Goal: Task Accomplishment & Management: Manage account settings

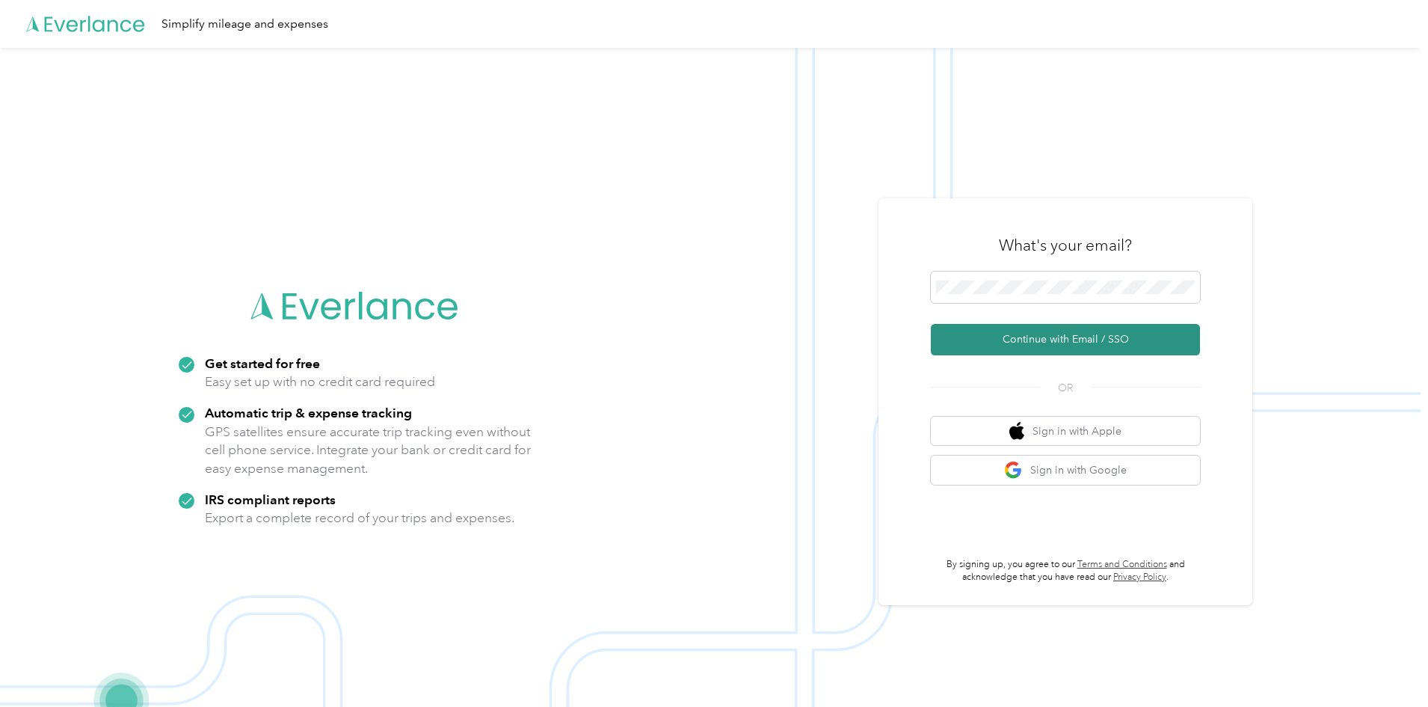
click at [1066, 347] on button "Continue with Email / SSO" at bounding box center [1065, 339] width 269 height 31
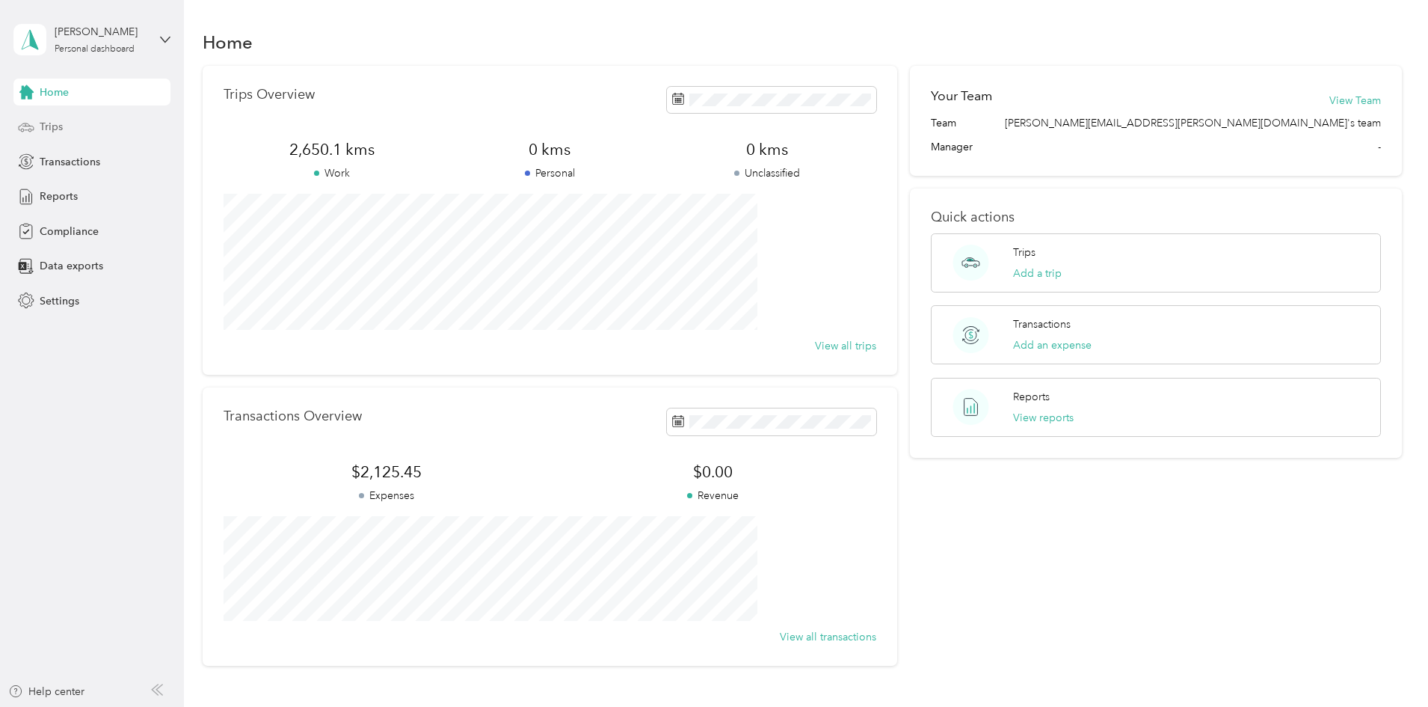
click at [50, 126] on span "Trips" at bounding box center [51, 127] width 23 height 16
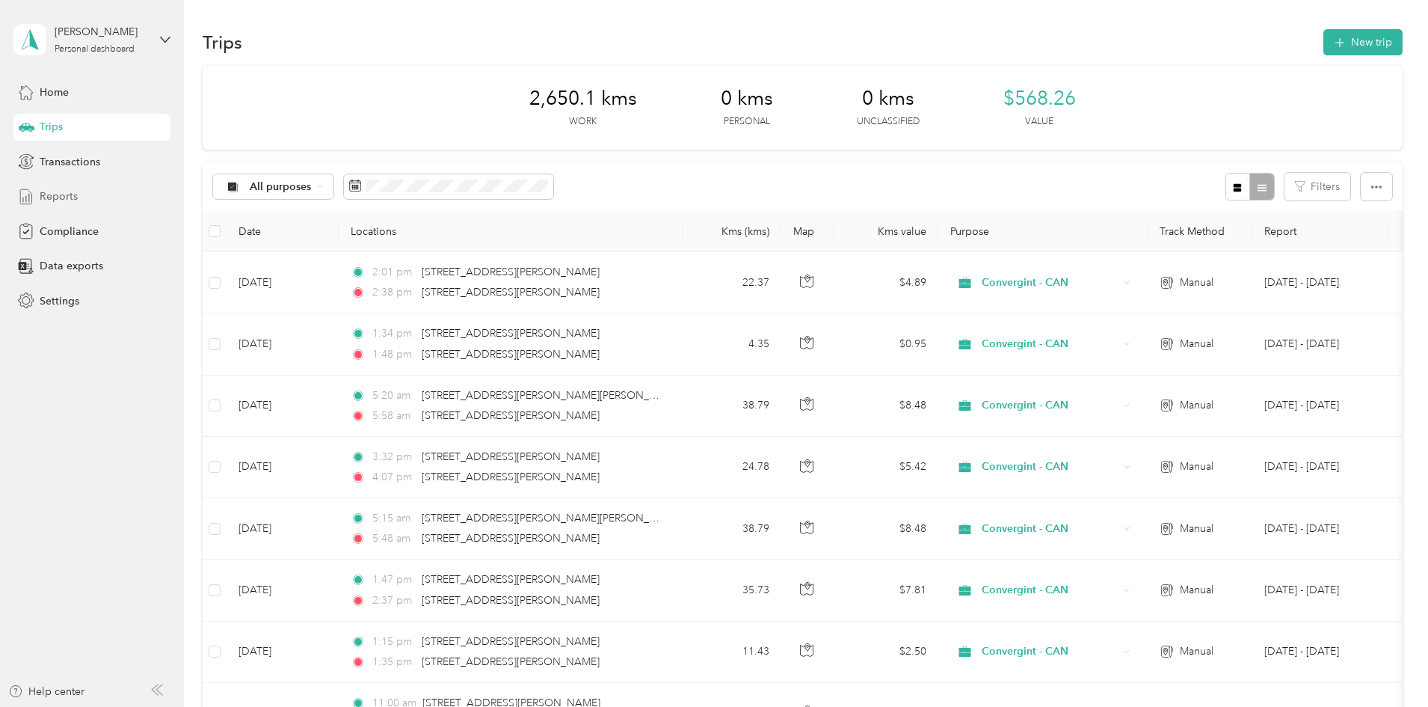
click at [58, 198] on span "Reports" at bounding box center [59, 196] width 38 height 16
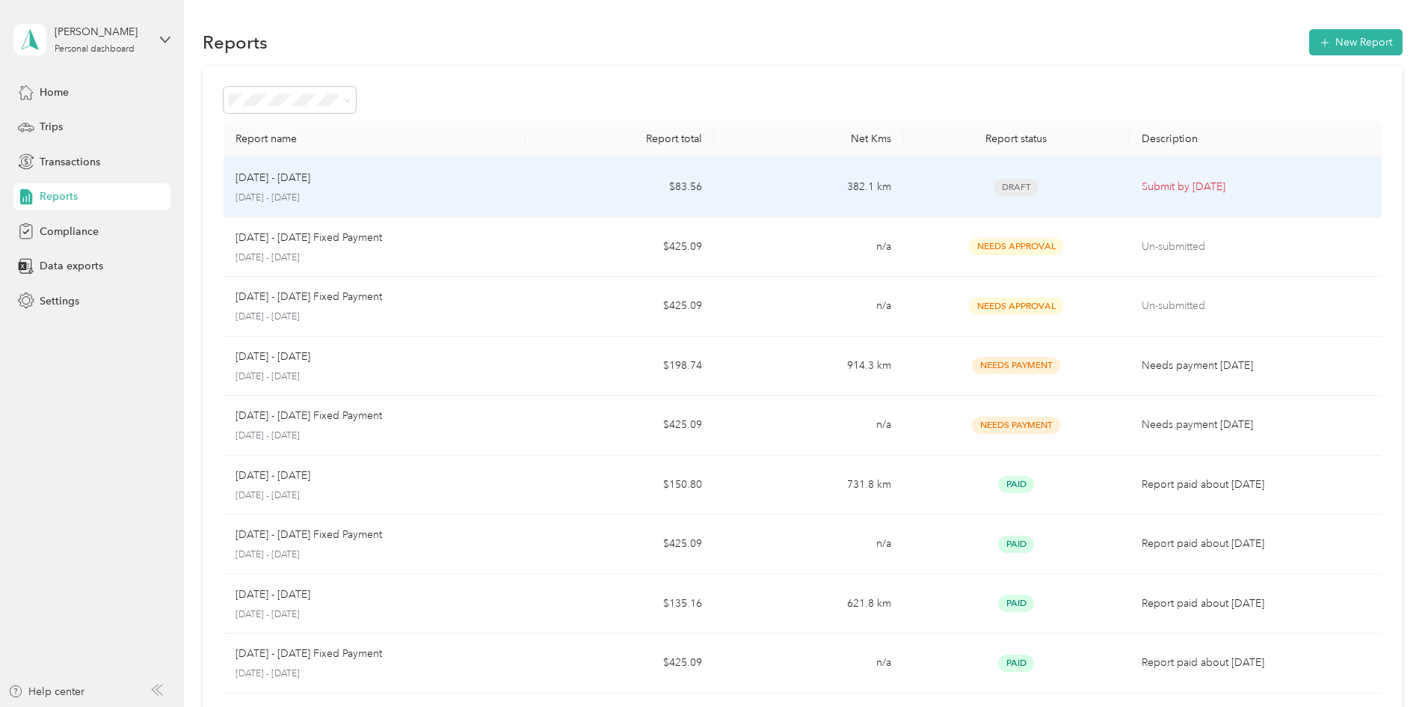
click at [1031, 191] on div "Draft" at bounding box center [1016, 187] width 203 height 17
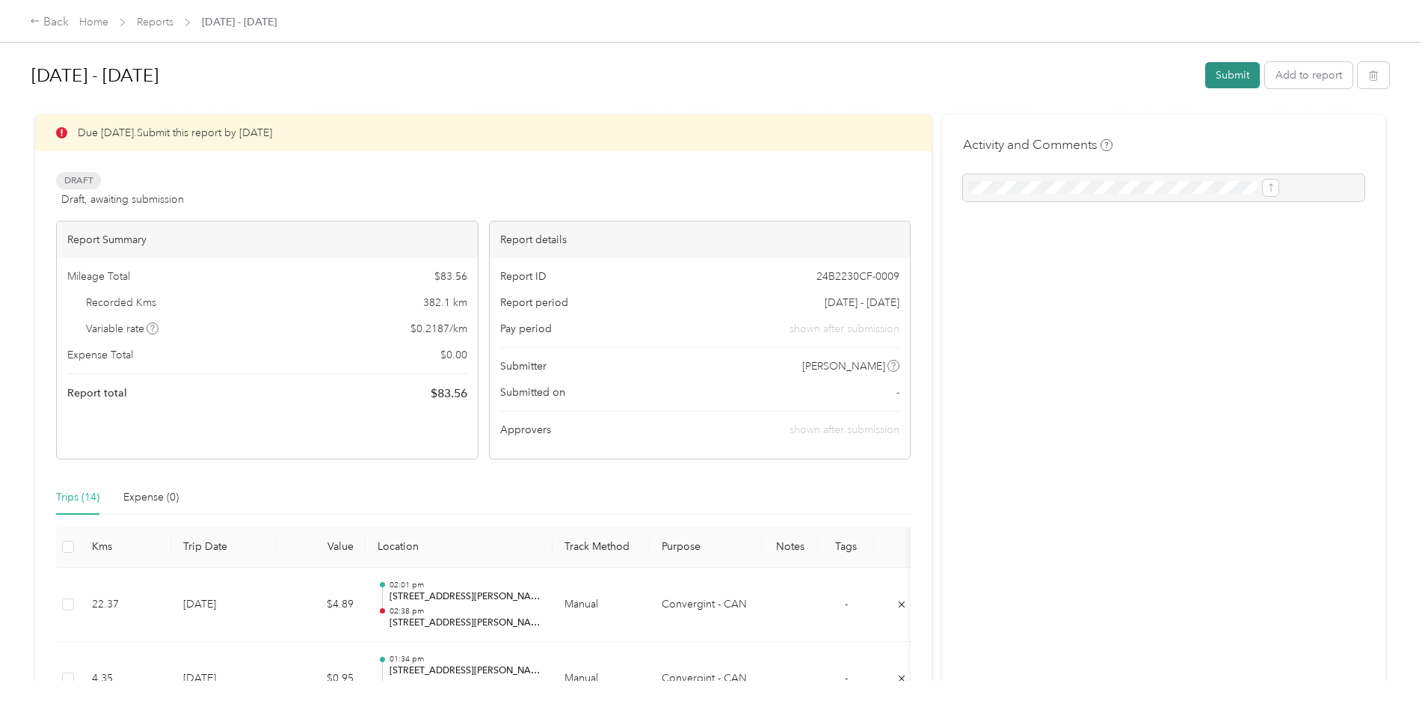
click at [1206, 72] on button "Submit" at bounding box center [1233, 75] width 55 height 26
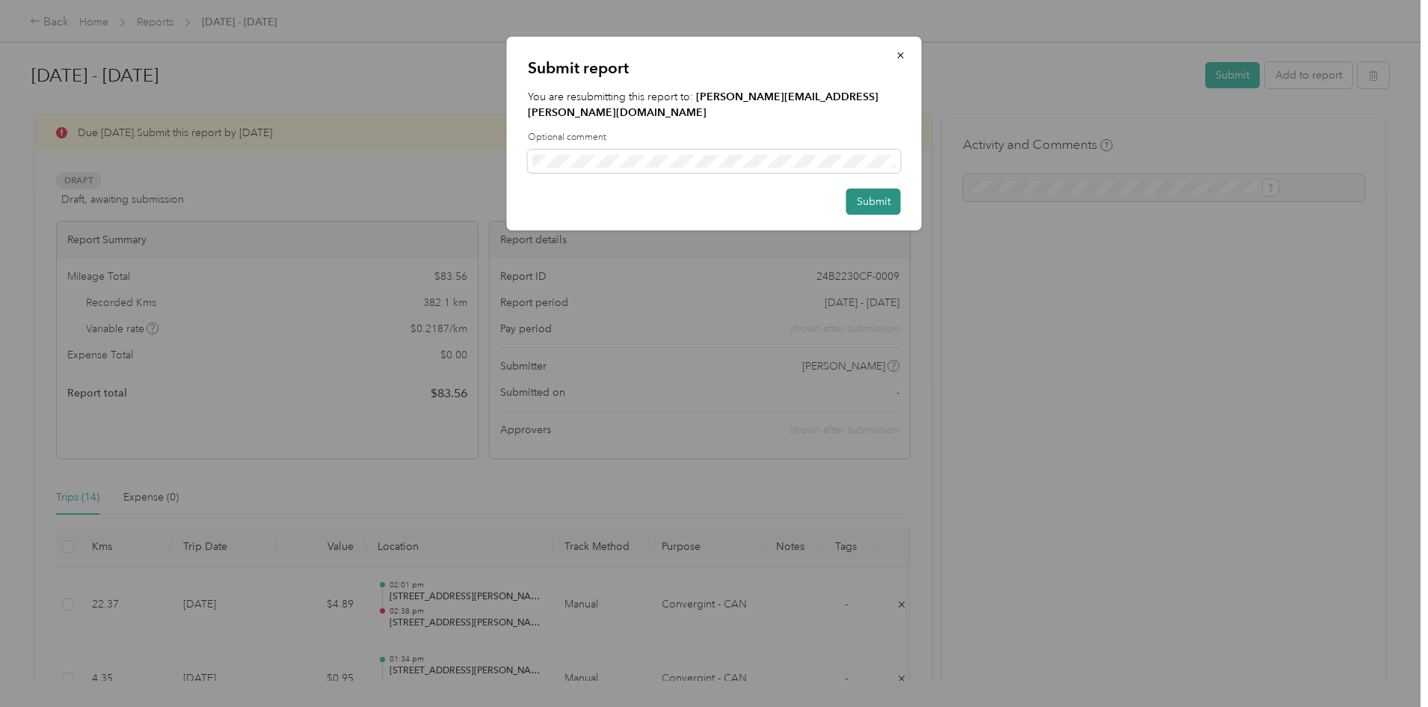
click at [880, 188] on button "Submit" at bounding box center [874, 201] width 55 height 26
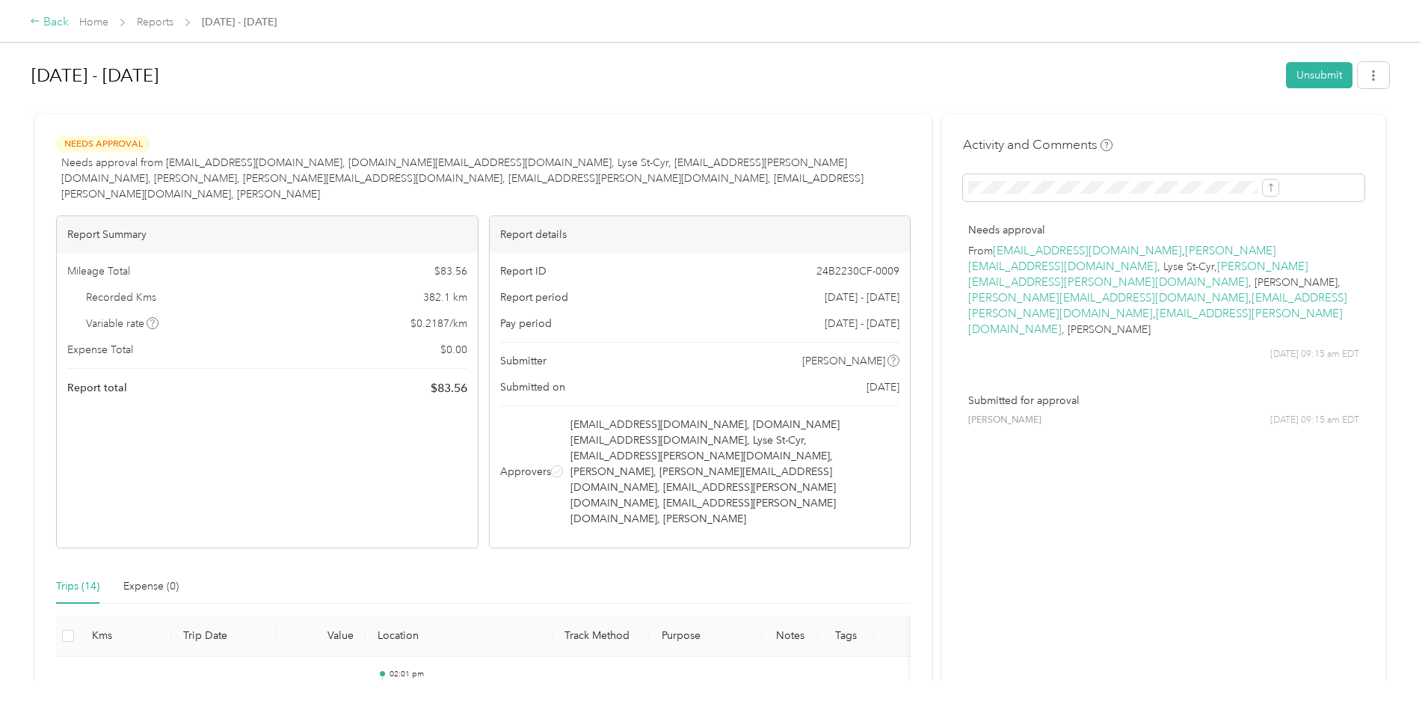
click at [69, 28] on div "Back" at bounding box center [49, 22] width 39 height 18
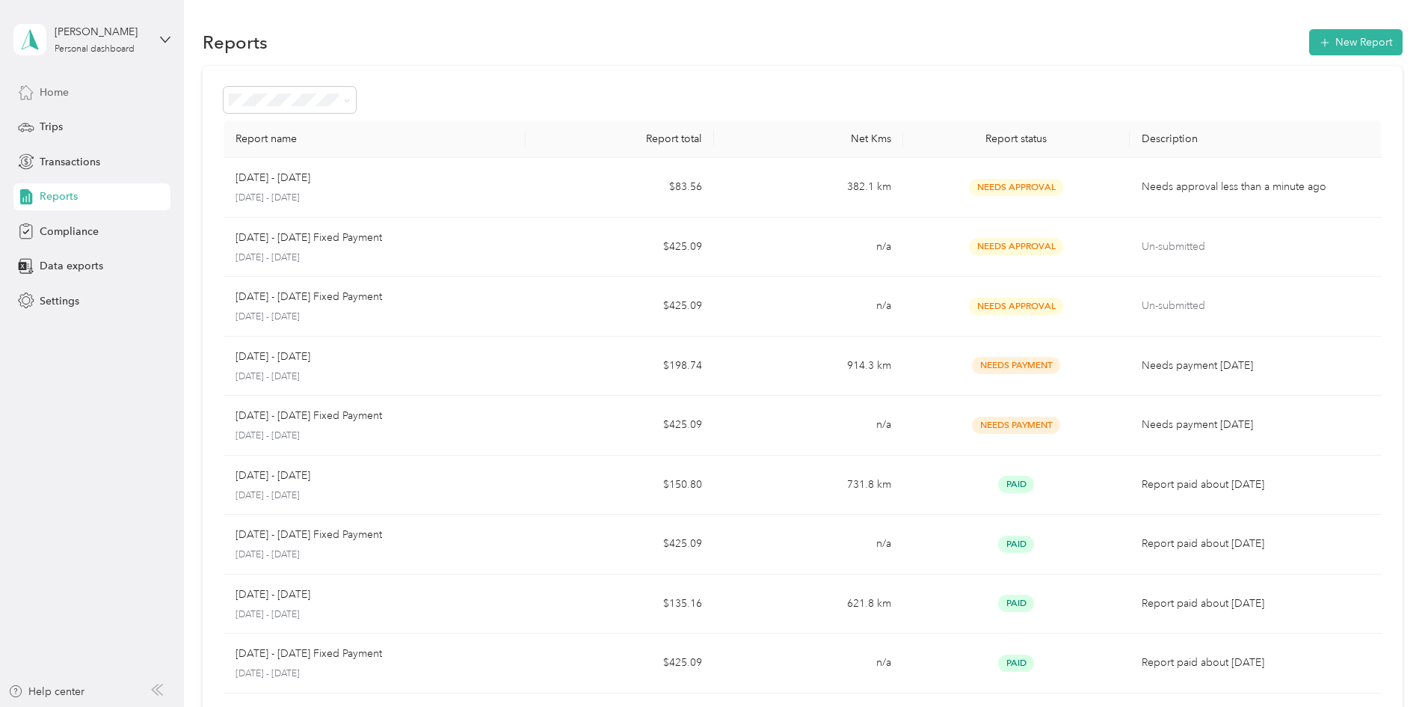
click at [45, 93] on span "Home" at bounding box center [54, 93] width 29 height 16
